Goal: Task Accomplishment & Management: Use online tool/utility

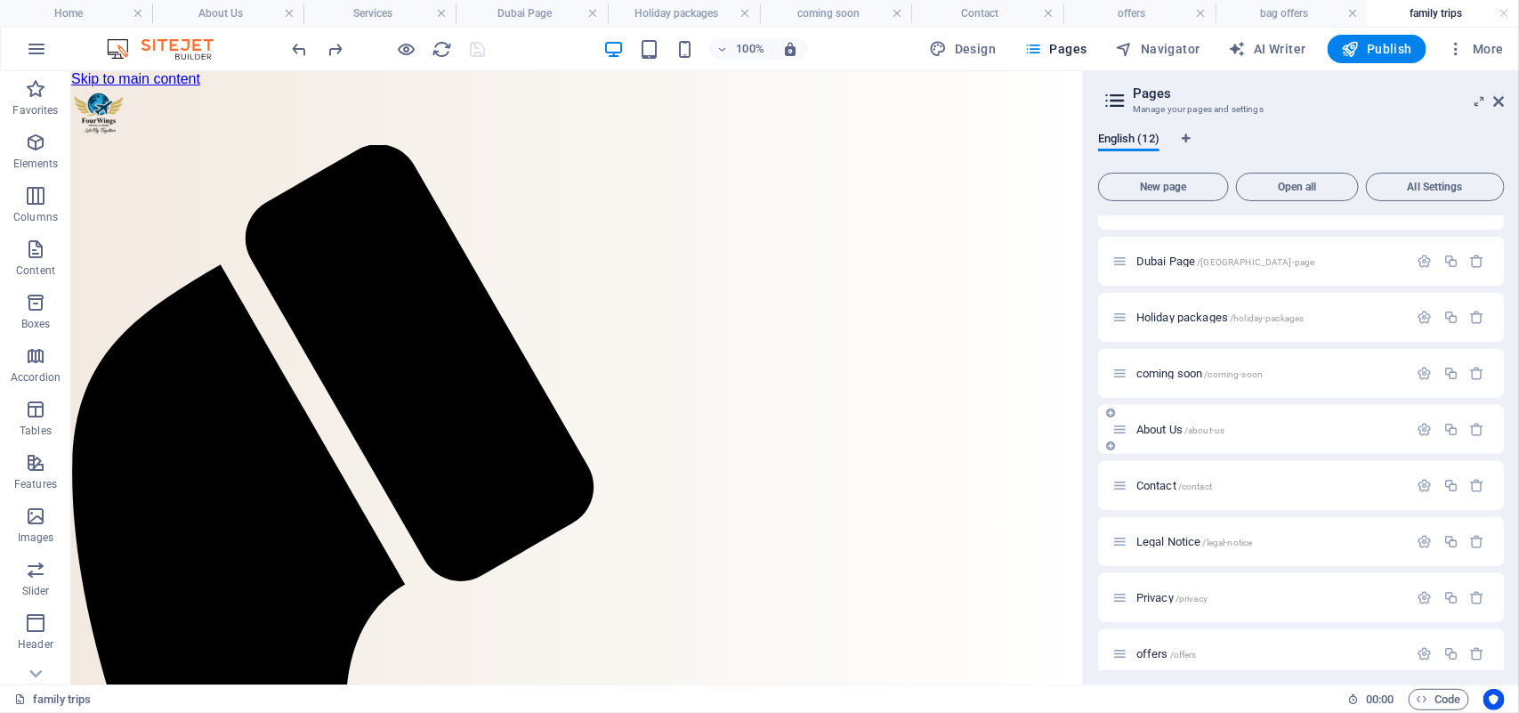
scroll to position [140, 0]
drag, startPoint x: 1506, startPoint y: 492, endPoint x: 1497, endPoint y: 566, distance: 74.4
click at [1497, 566] on div "English (12) New page Open all All Settings Home / Services /services [GEOGRAPH…" at bounding box center [1301, 400] width 435 height 567
drag, startPoint x: 1501, startPoint y: 607, endPoint x: 1504, endPoint y: 634, distance: 27.7
click at [1504, 634] on div "Home / Services /services [GEOGRAPHIC_DATA] Page /[GEOGRAPHIC_DATA]-page Holida…" at bounding box center [1301, 442] width 407 height 455
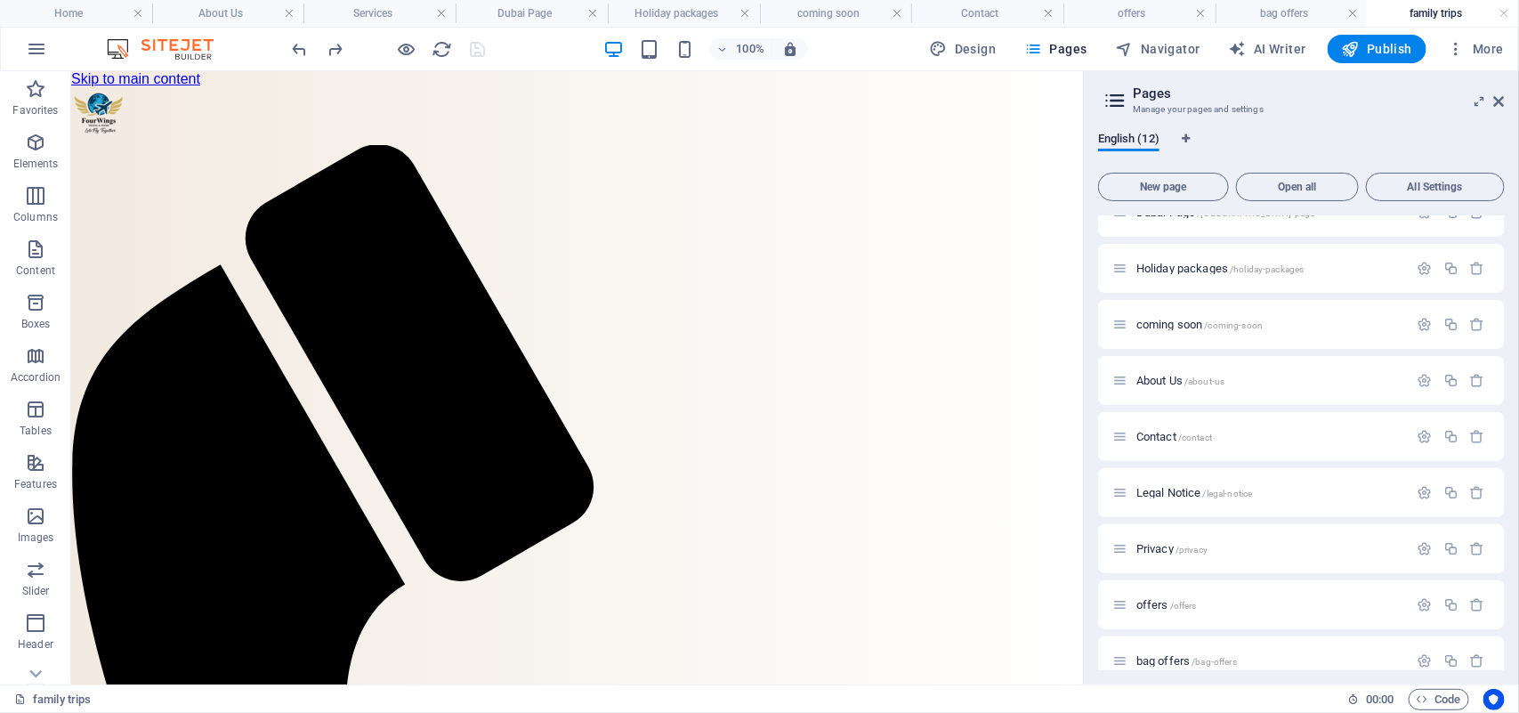
drag, startPoint x: 1506, startPoint y: 612, endPoint x: 1506, endPoint y: 639, distance: 26.7
click at [1506, 639] on div "English (12) New page Open all All Settings Home / Services /services [GEOGRAPH…" at bounding box center [1301, 400] width 435 height 567
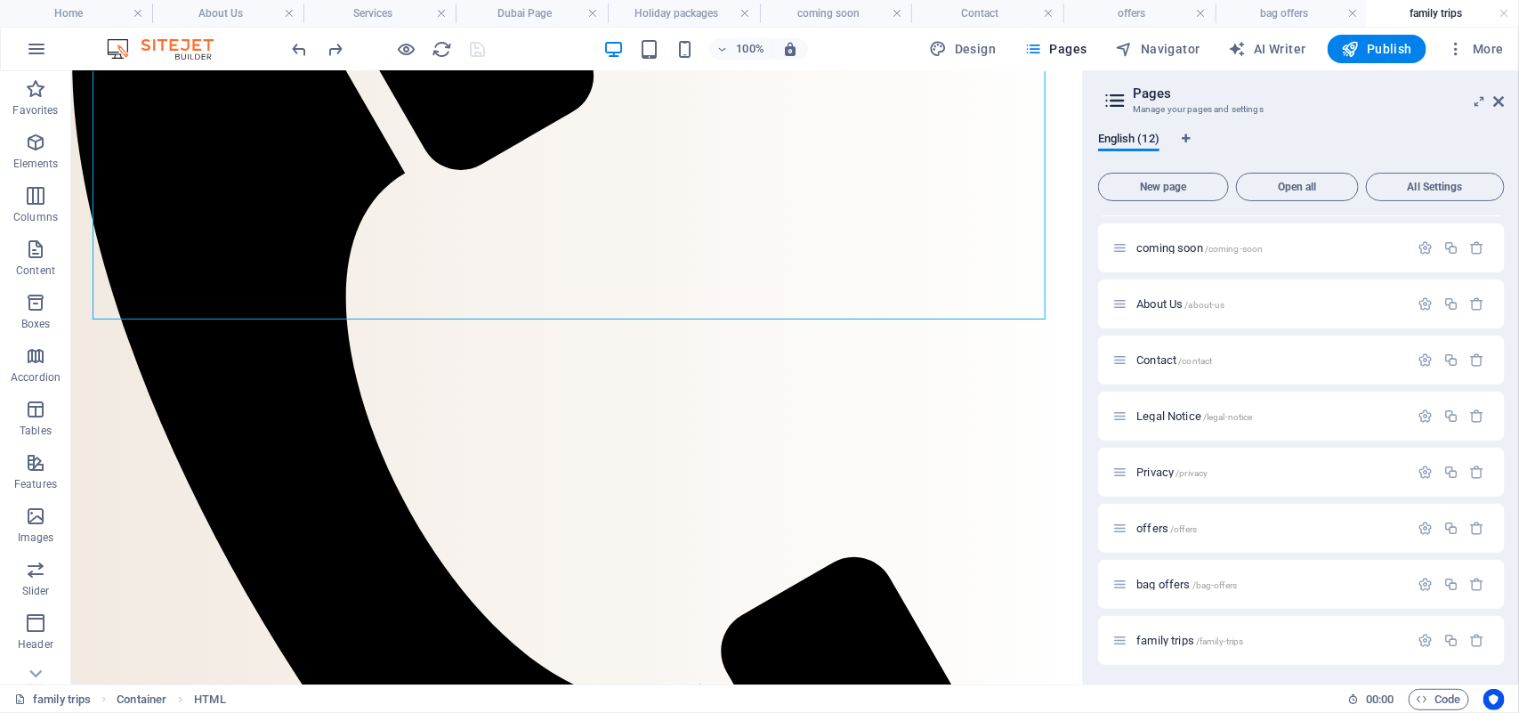
scroll to position [877, 0]
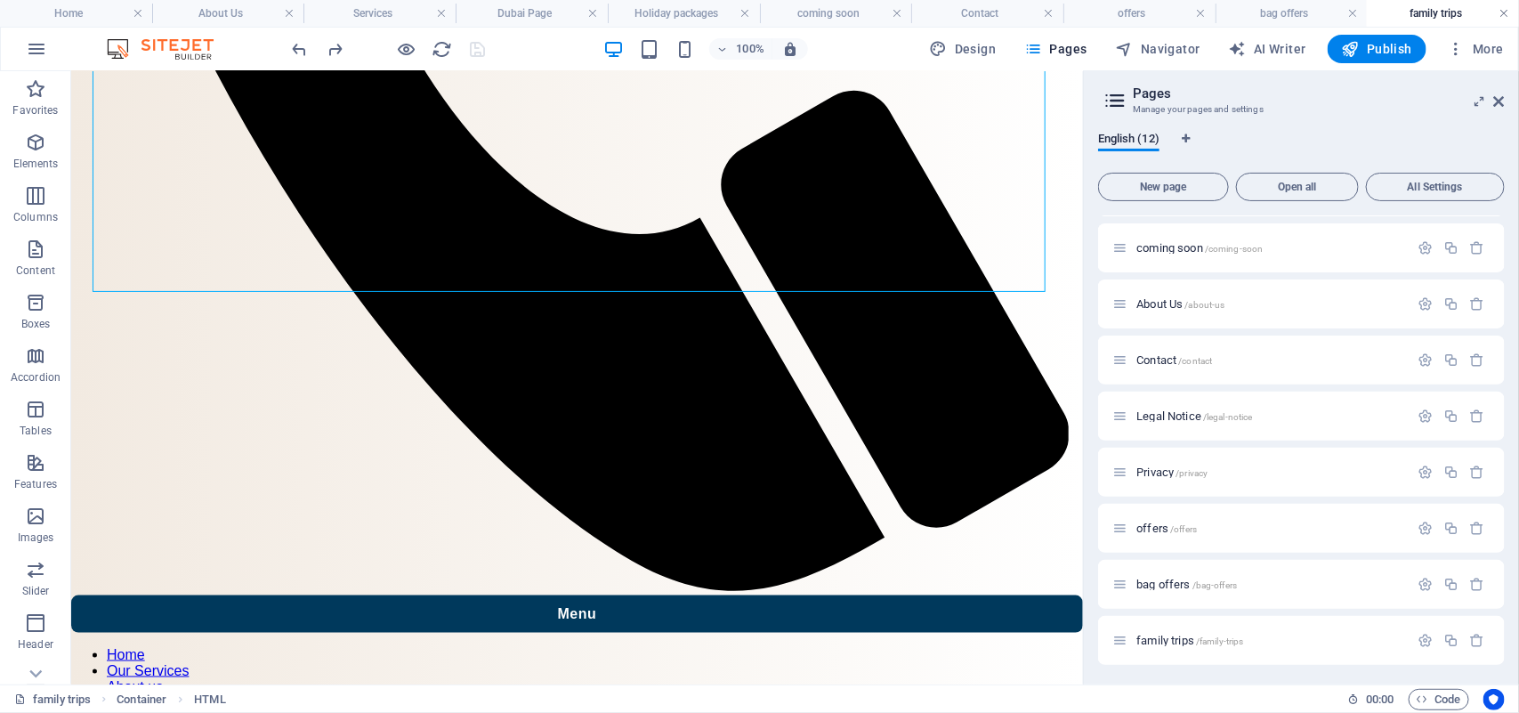
click at [1506, 10] on link at bounding box center [1504, 13] width 11 height 17
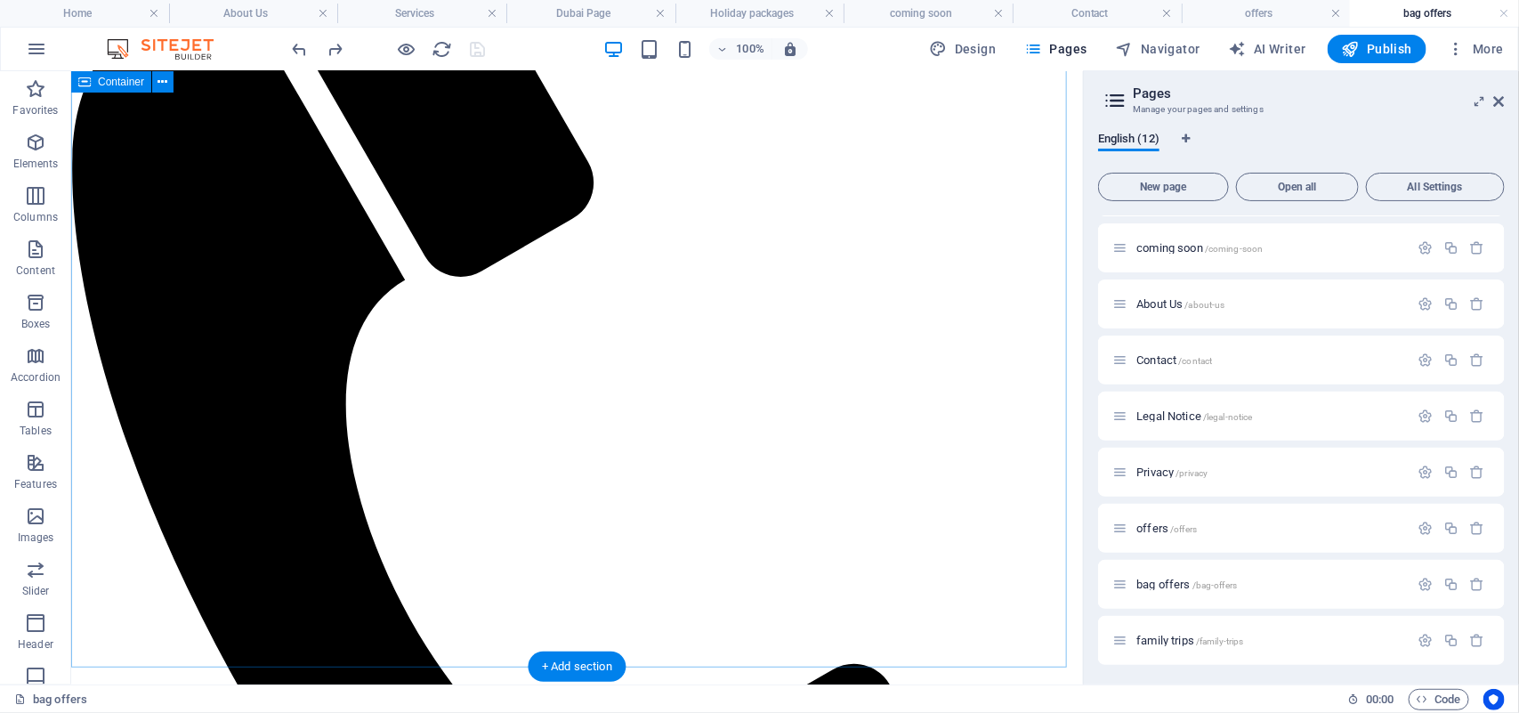
scroll to position [424, 0]
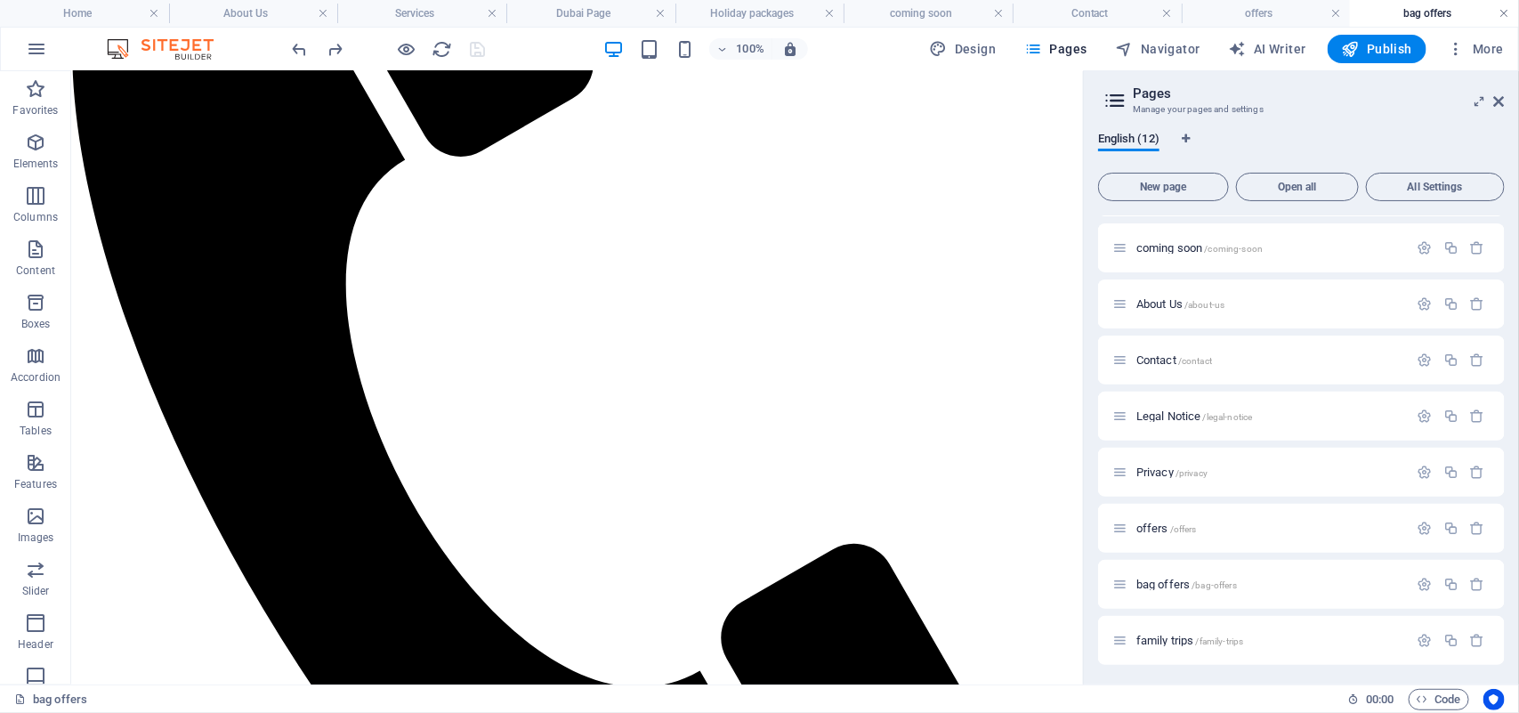
click at [1505, 9] on link at bounding box center [1504, 13] width 11 height 17
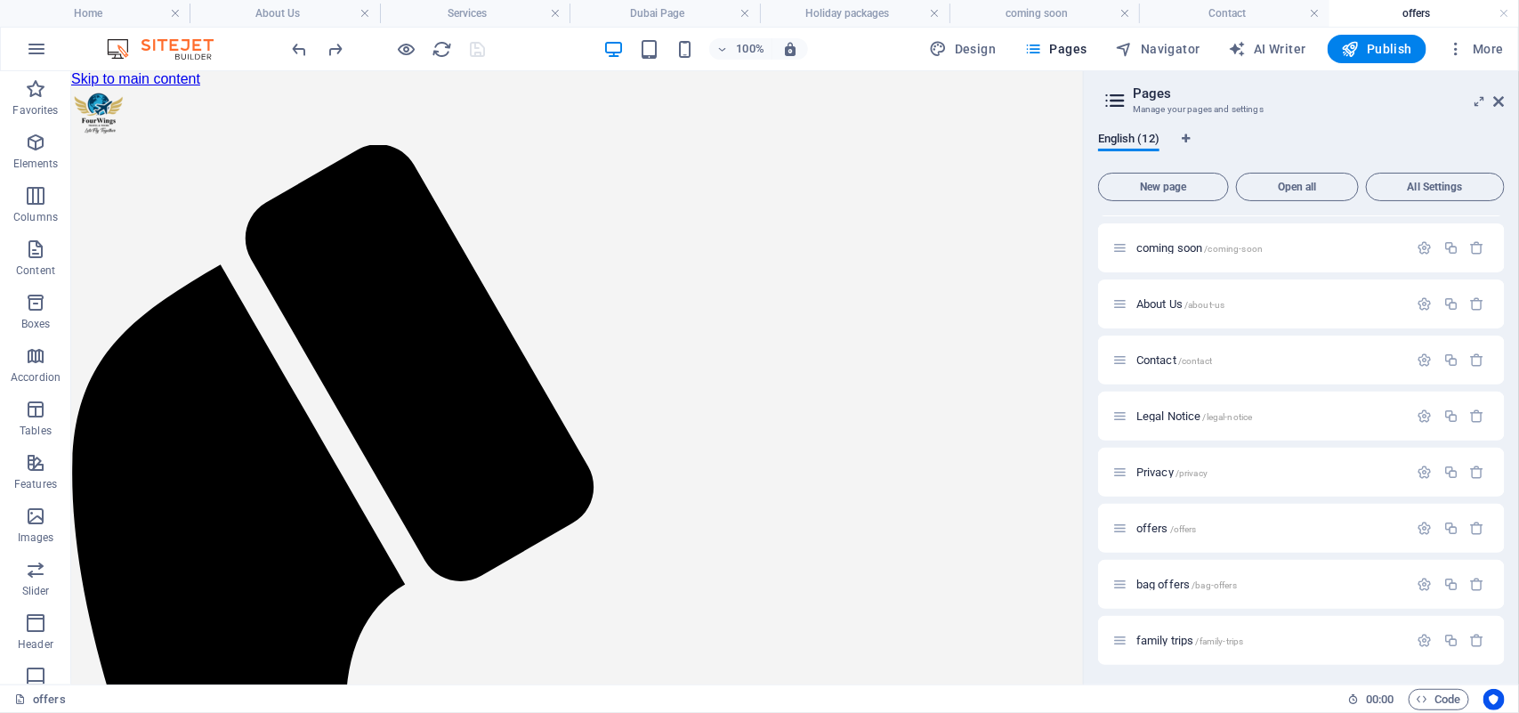
click at [1505, 9] on link at bounding box center [1504, 13] width 11 height 17
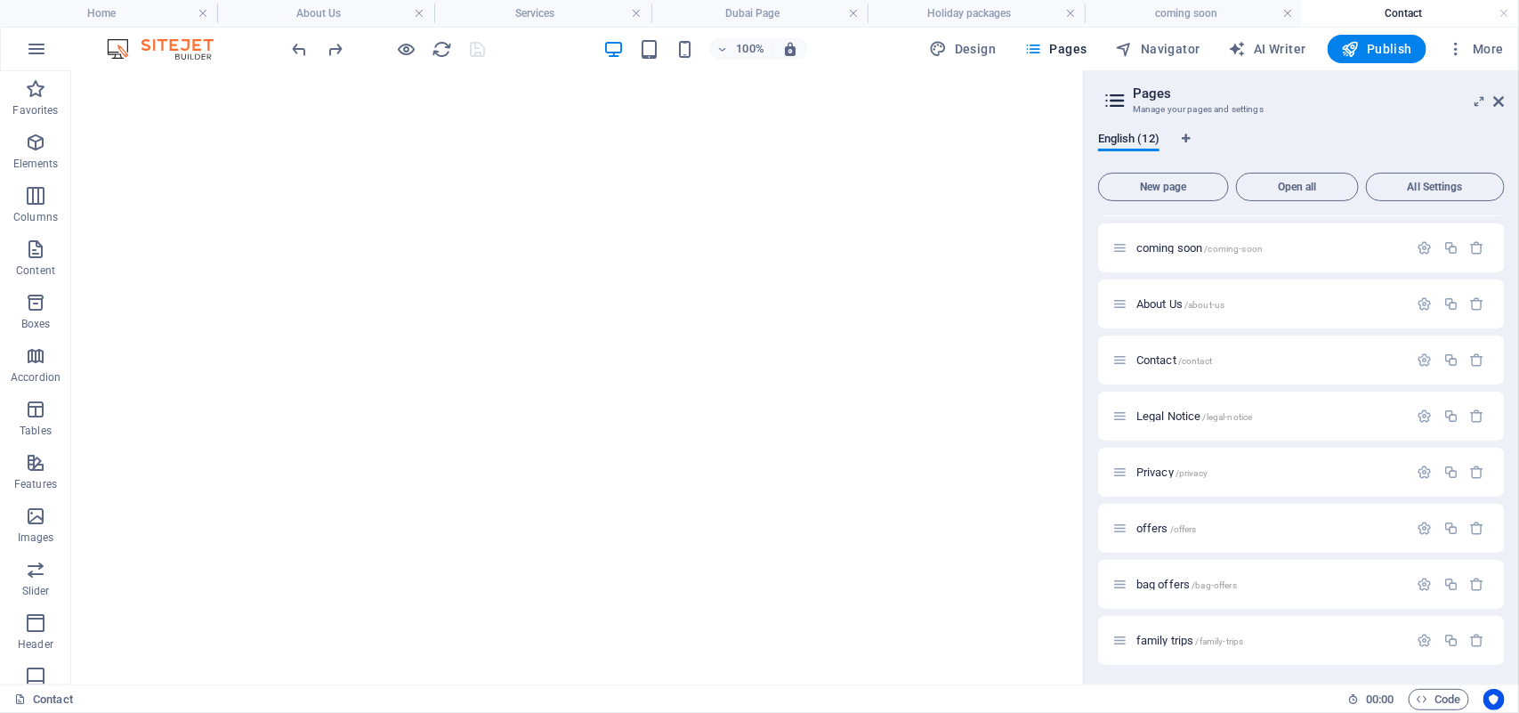
scroll to position [1621, 0]
click at [854, 14] on link at bounding box center [853, 13] width 11 height 17
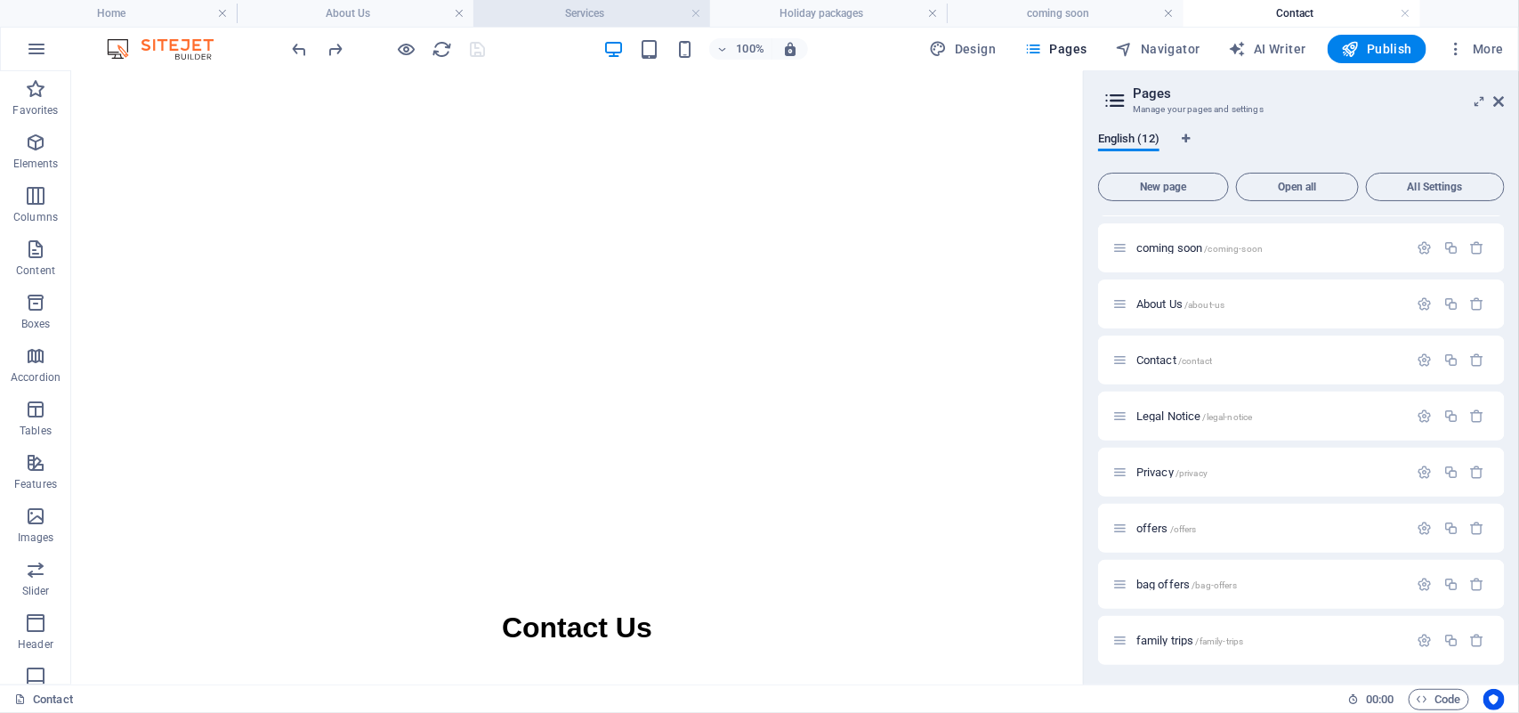
click at [562, 20] on h4 "Services" at bounding box center [591, 14] width 237 height 20
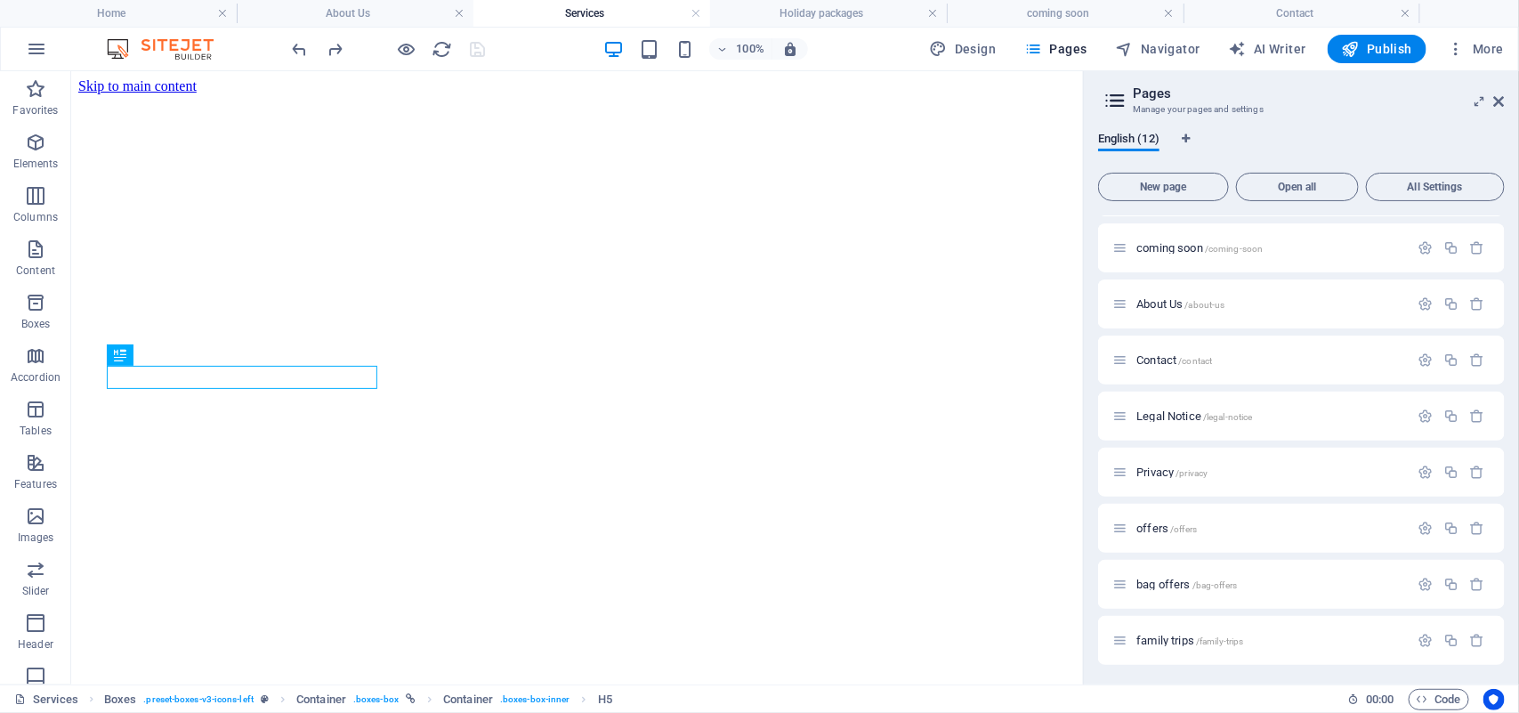
scroll to position [454, 0]
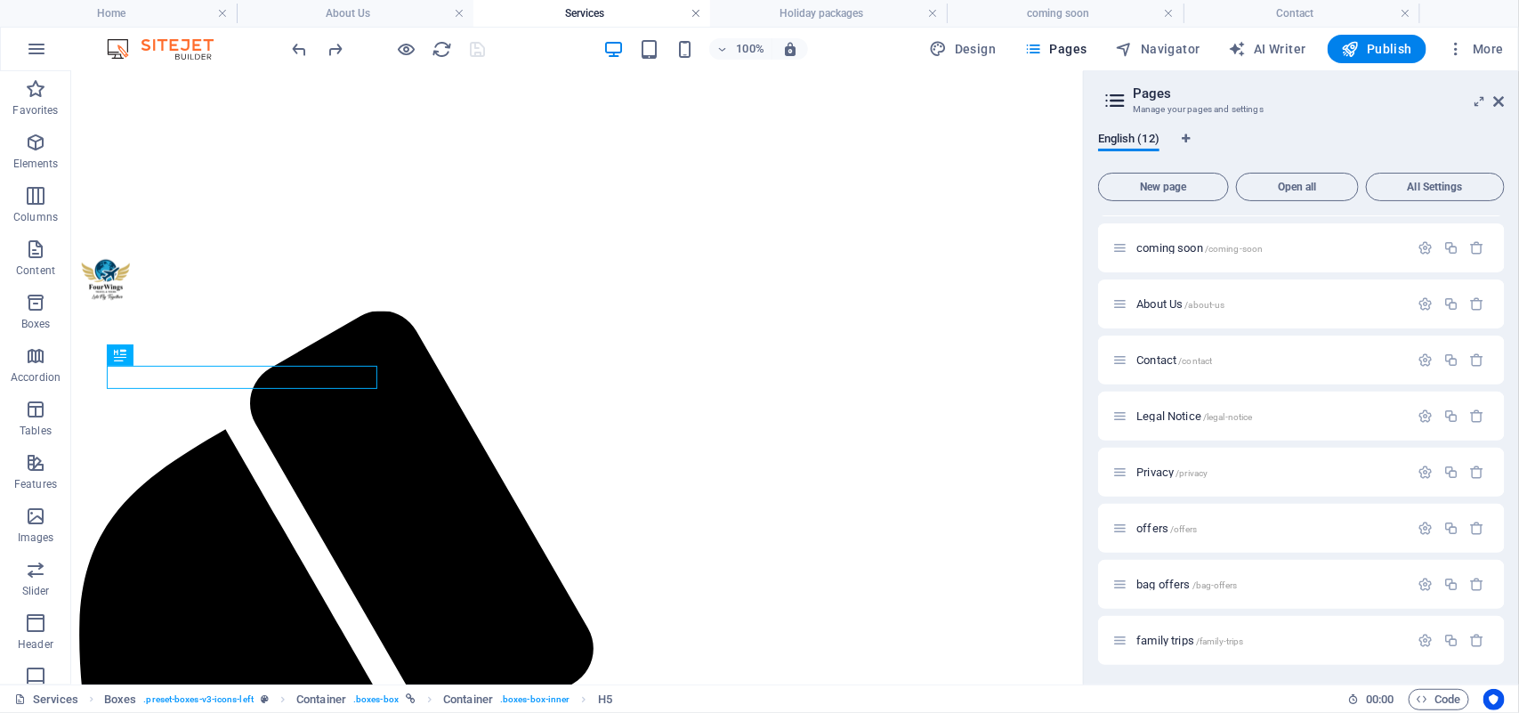
click at [695, 14] on link at bounding box center [695, 13] width 11 height 17
click at [927, 9] on link at bounding box center [932, 13] width 11 height 17
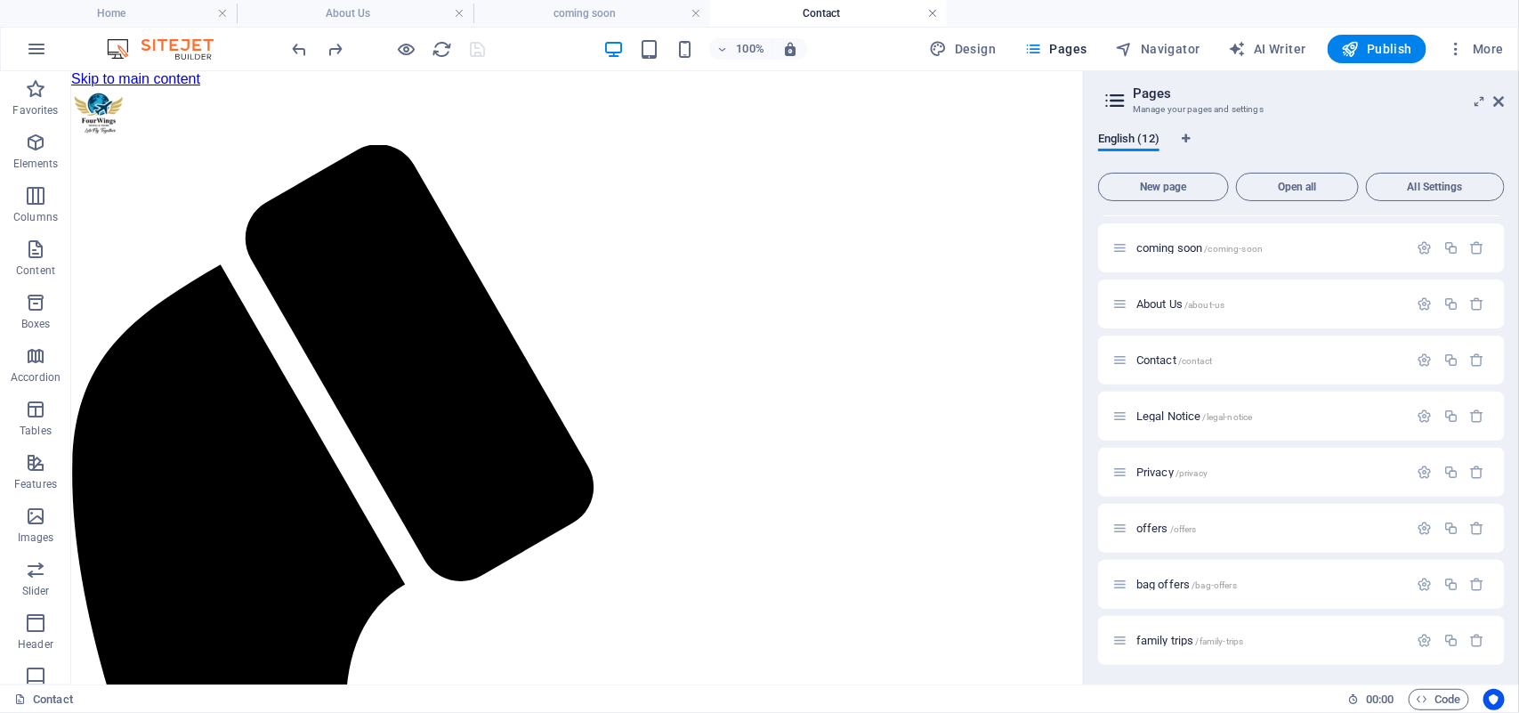
scroll to position [1621, 0]
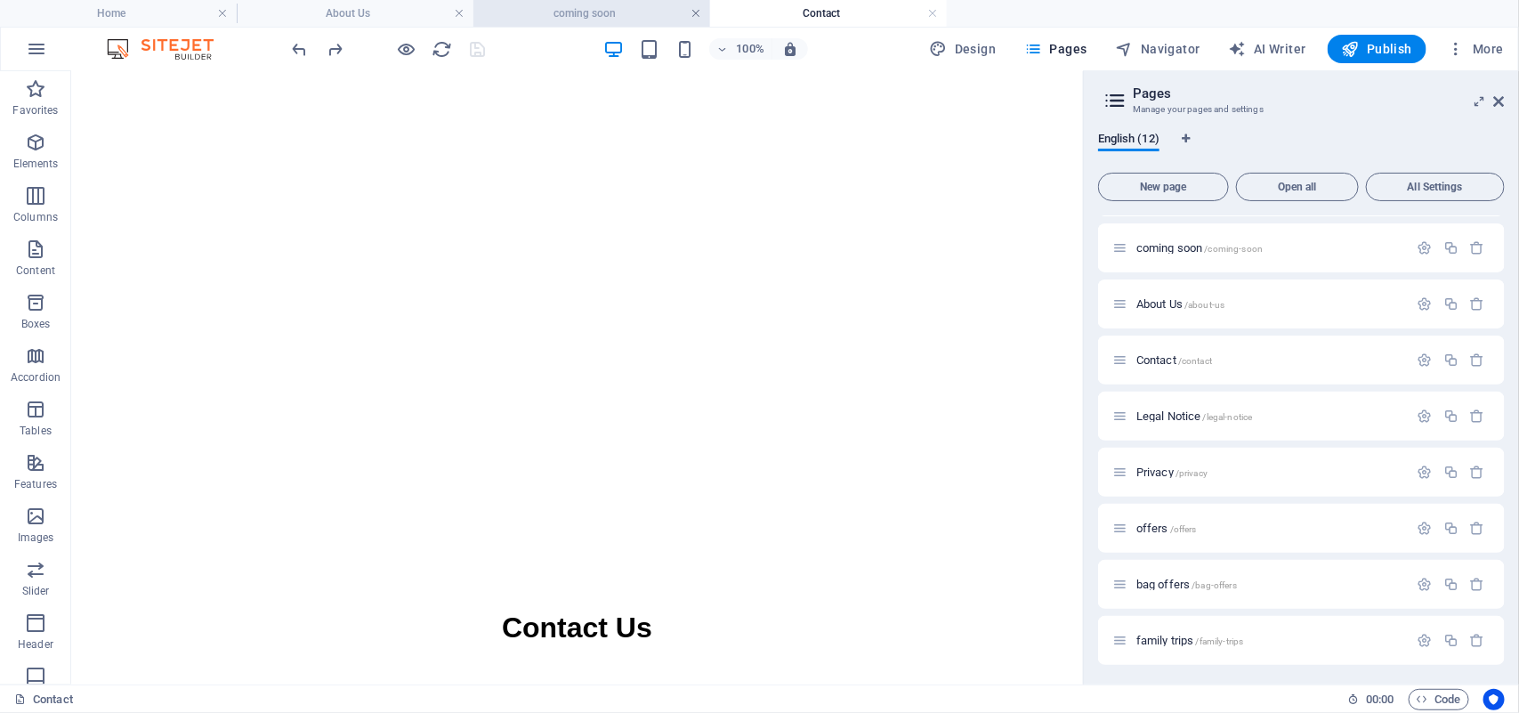
click at [694, 10] on link at bounding box center [695, 13] width 11 height 17
click at [326, 12] on h4 "About Us" at bounding box center [355, 14] width 237 height 20
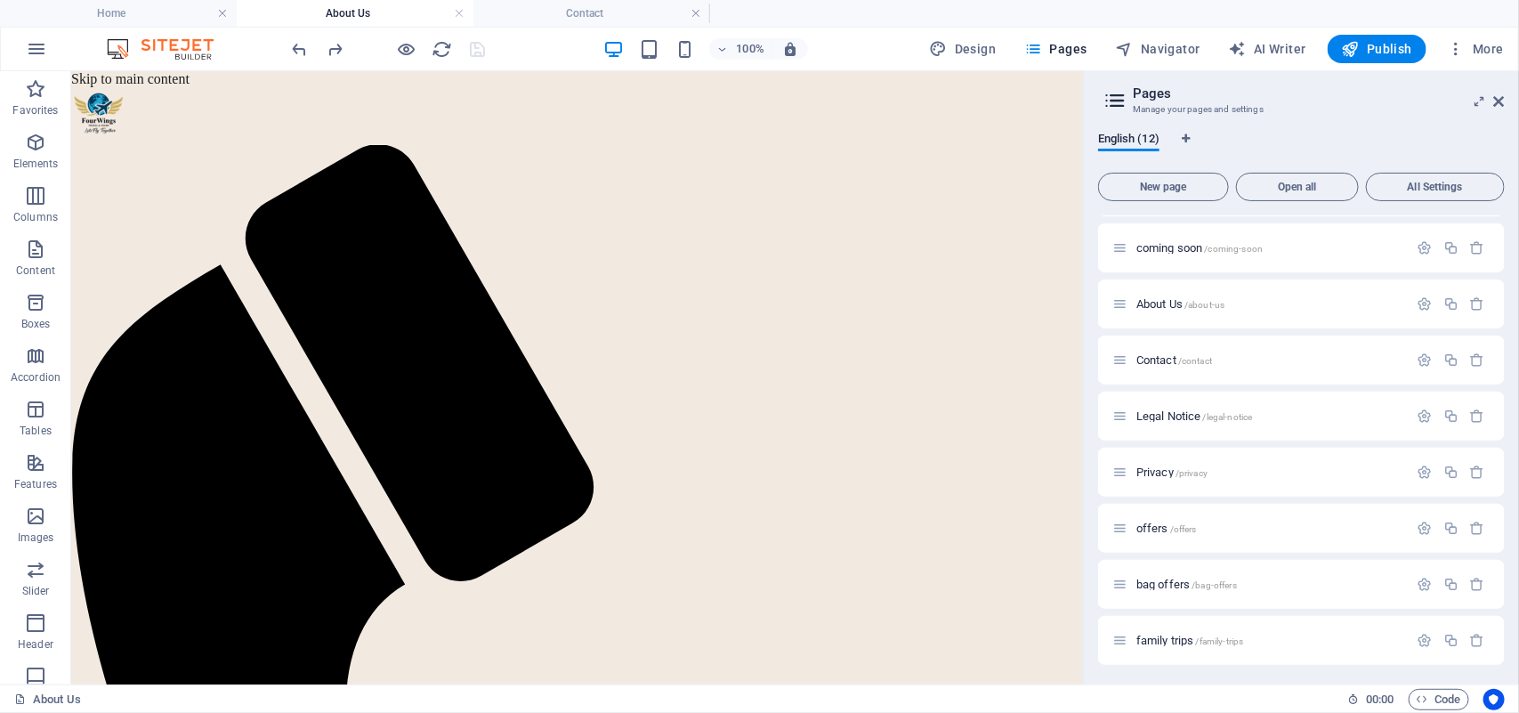
scroll to position [0, 0]
drag, startPoint x: 460, startPoint y: 14, endPoint x: 998, endPoint y: 139, distance: 552.6
click at [460, 14] on link at bounding box center [459, 13] width 11 height 17
click at [690, 14] on link at bounding box center [695, 13] width 11 height 17
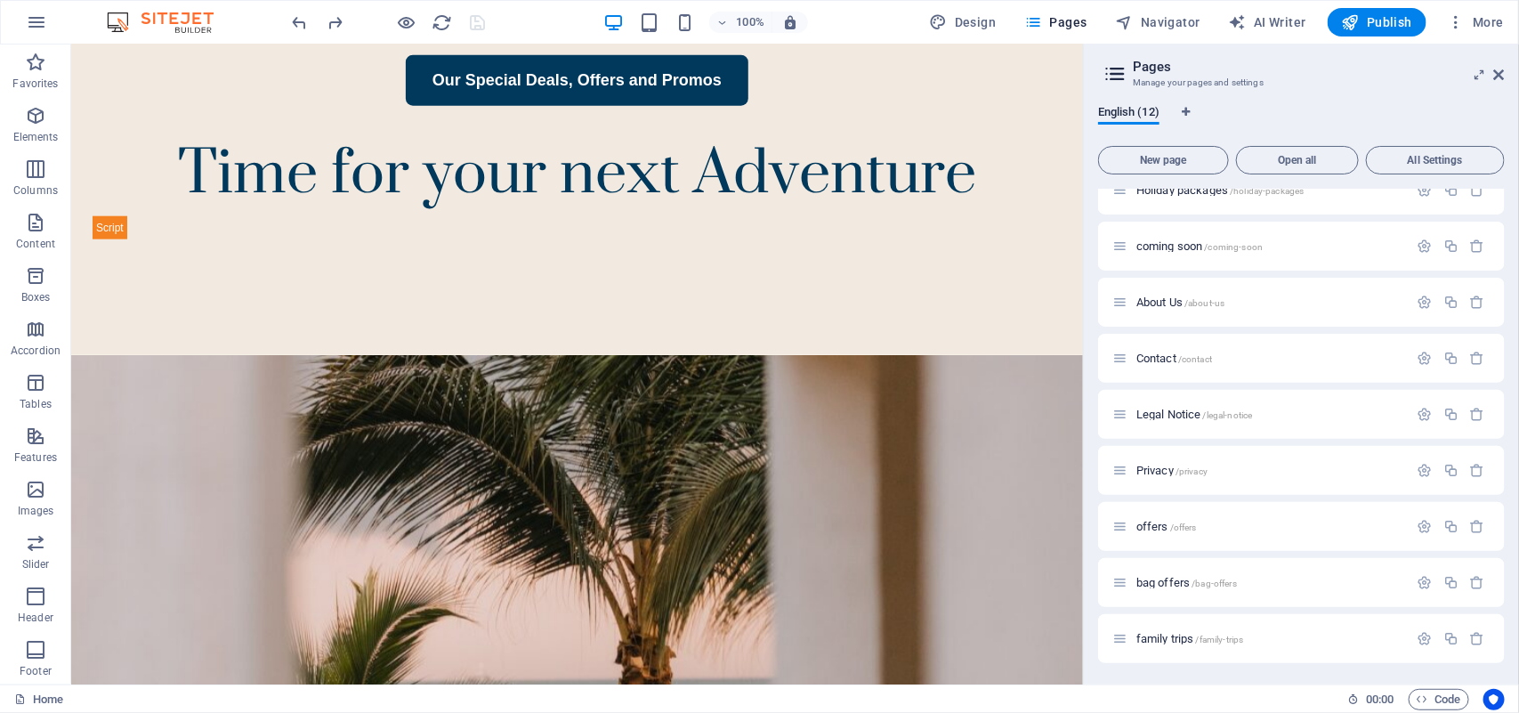
scroll to position [2955, 0]
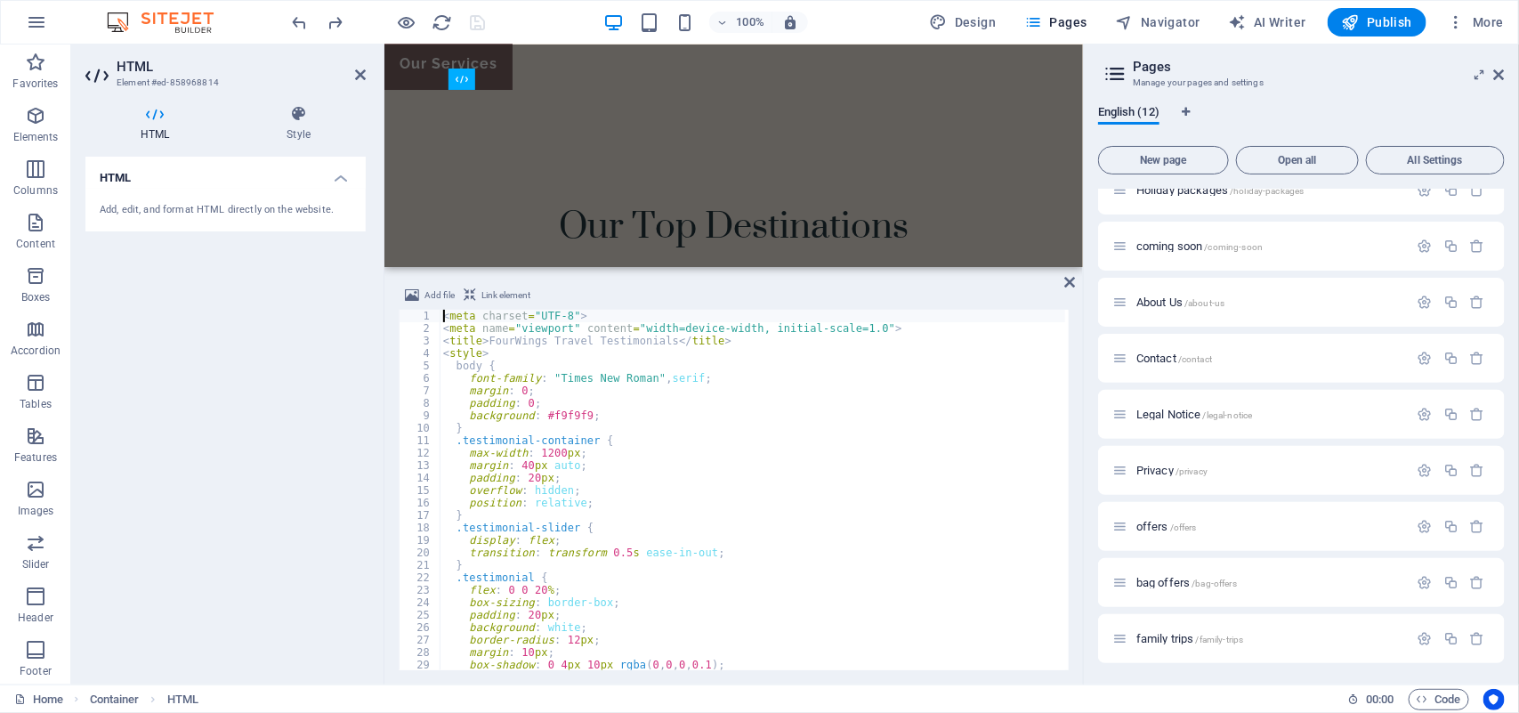
scroll to position [3927, 0]
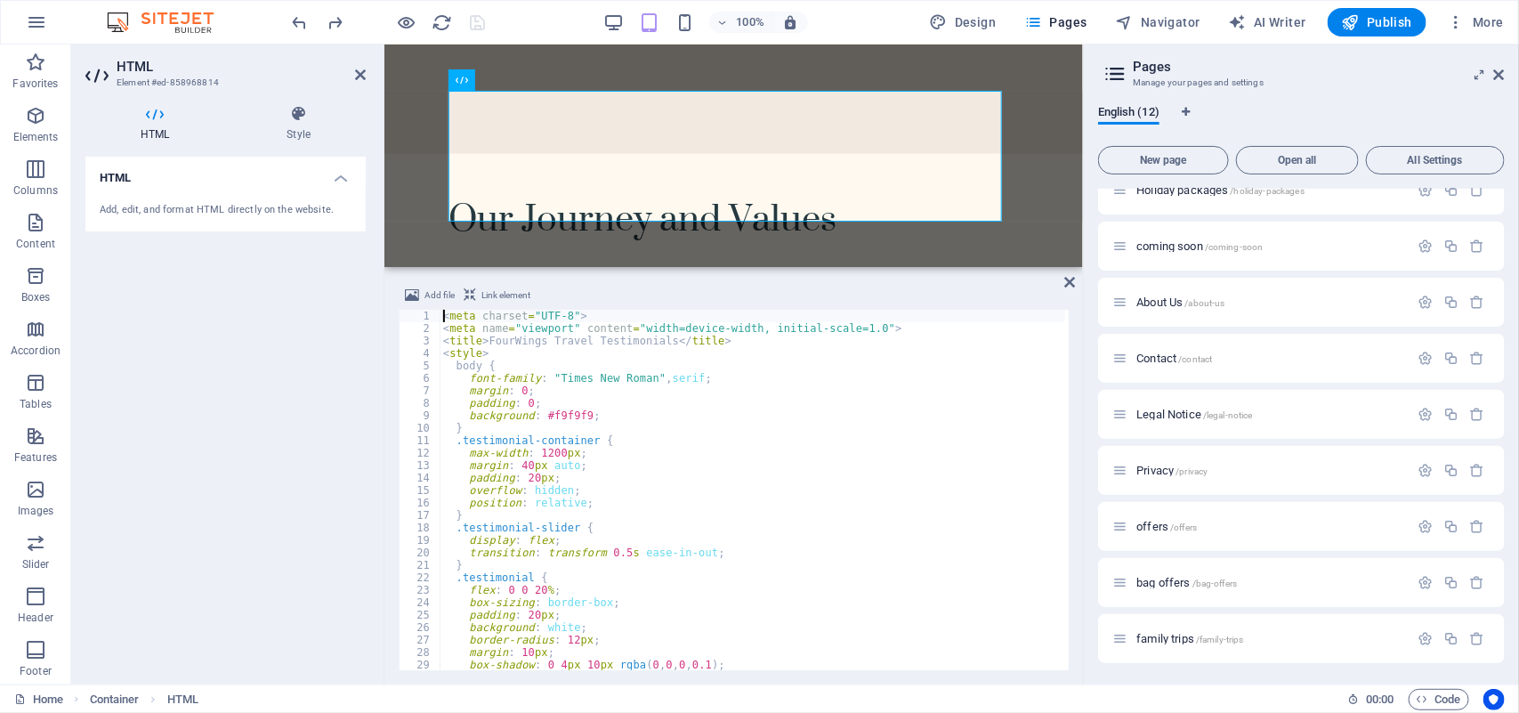
click at [556, 485] on div "< meta charset = "UTF-8" > < meta name = "viewport" content = "width=device-wid…" at bounding box center [1337, 501] width 1794 height 382
type textarea "overflow: hidden;"
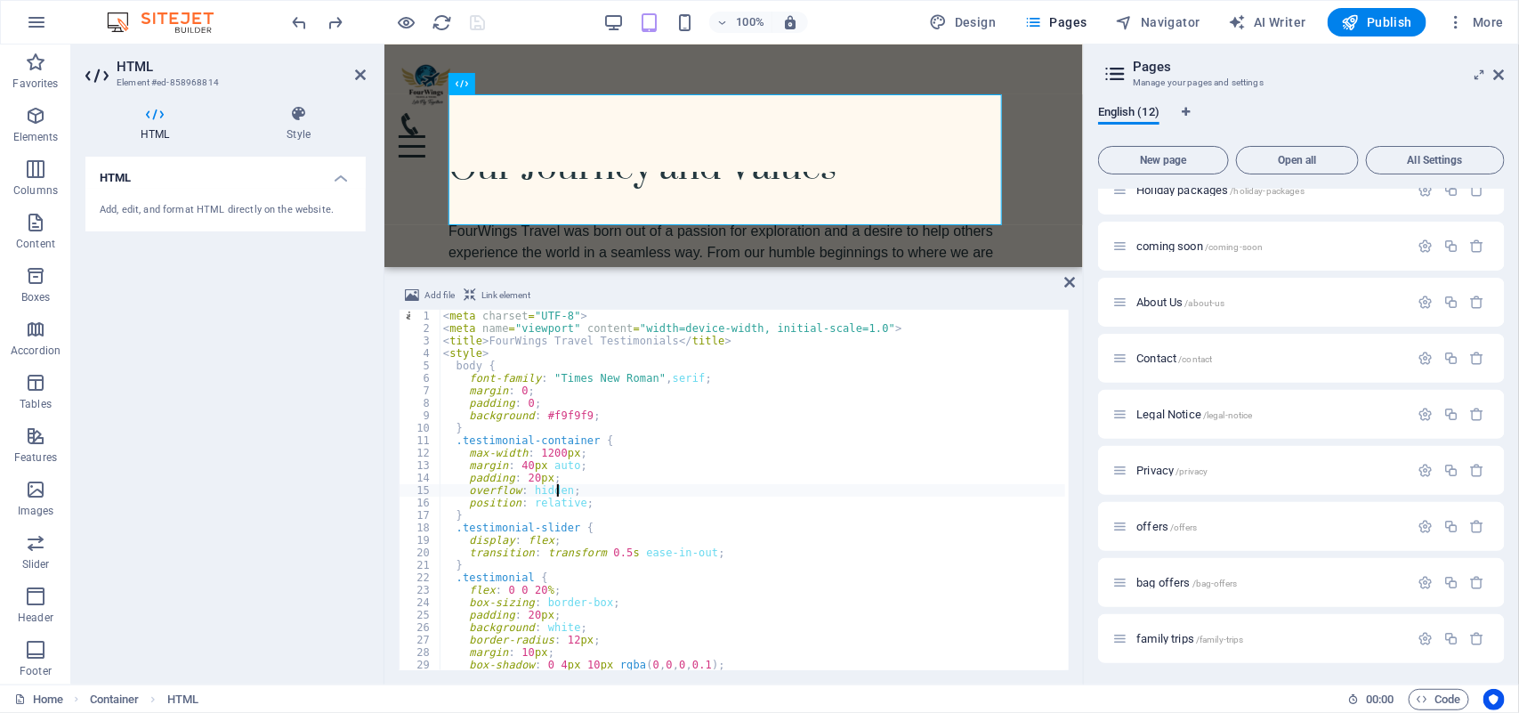
scroll to position [3903, 0]
